Goal: Task Accomplishment & Management: Use online tool/utility

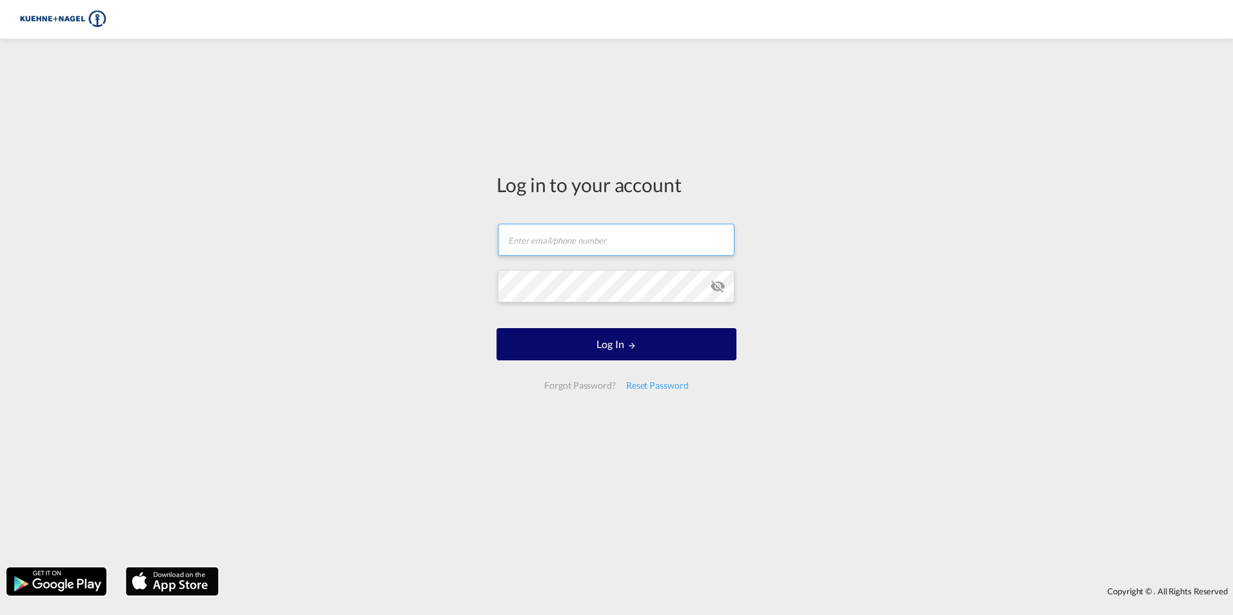
type input "[EMAIL_ADDRESS][PERSON_NAME][DOMAIN_NAME]"
click at [584, 360] on button "Log In" at bounding box center [617, 344] width 240 height 32
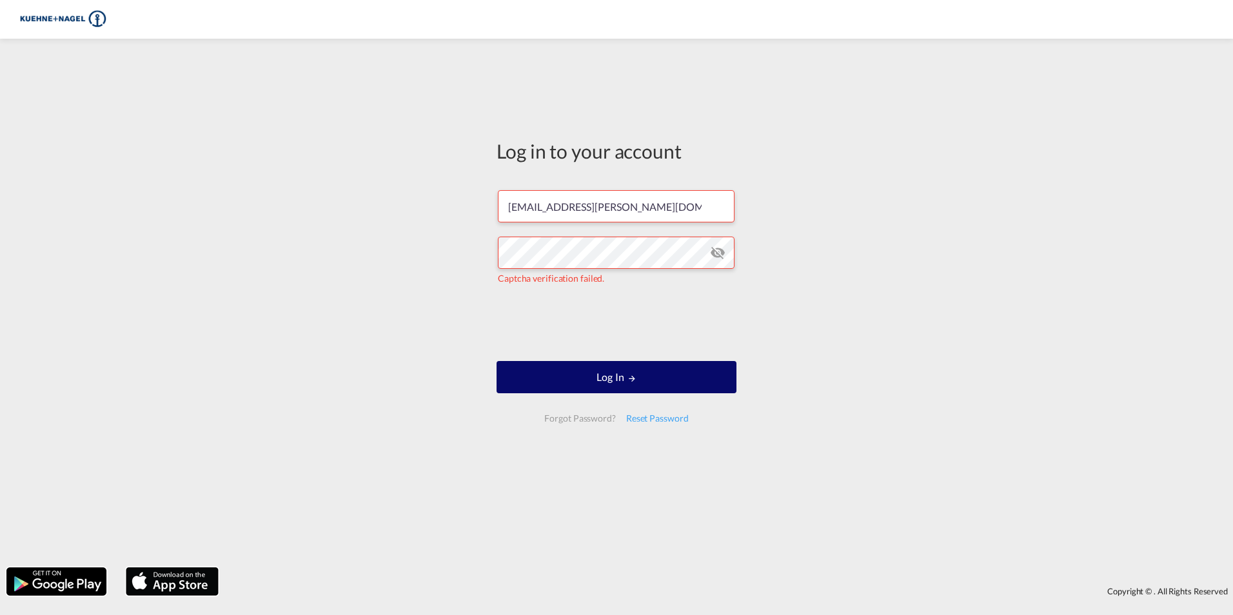
click at [576, 381] on button "Log In" at bounding box center [617, 377] width 240 height 32
click at [578, 380] on button "Log In" at bounding box center [617, 377] width 240 height 32
